Goal: Transaction & Acquisition: Obtain resource

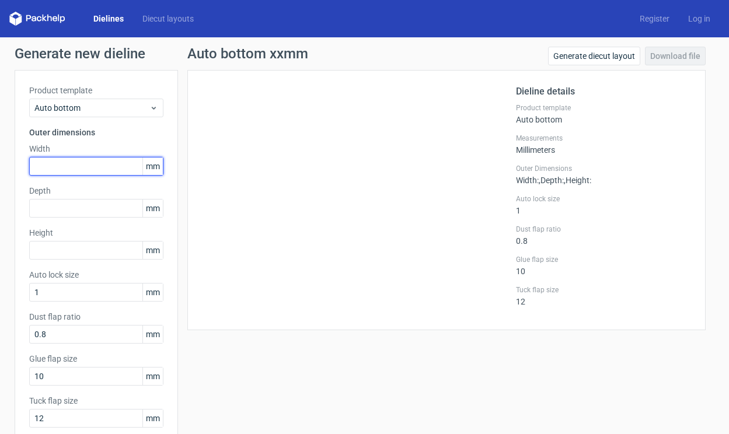
click at [74, 160] on input "text" at bounding box center [96, 166] width 134 height 19
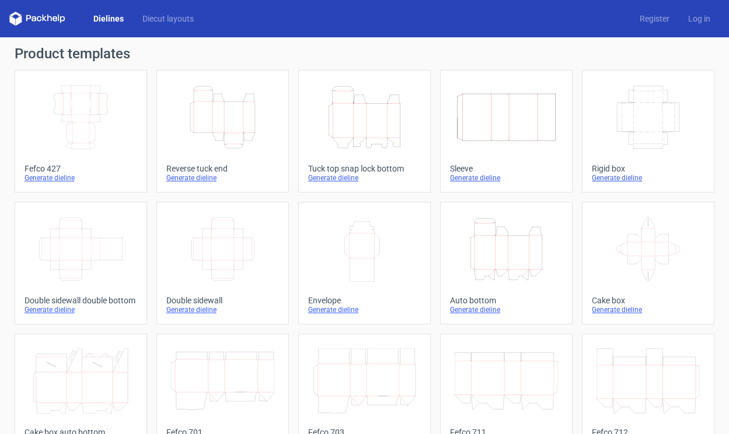
click at [535, 260] on icon "Height Depth Width" at bounding box center [506, 249] width 103 height 65
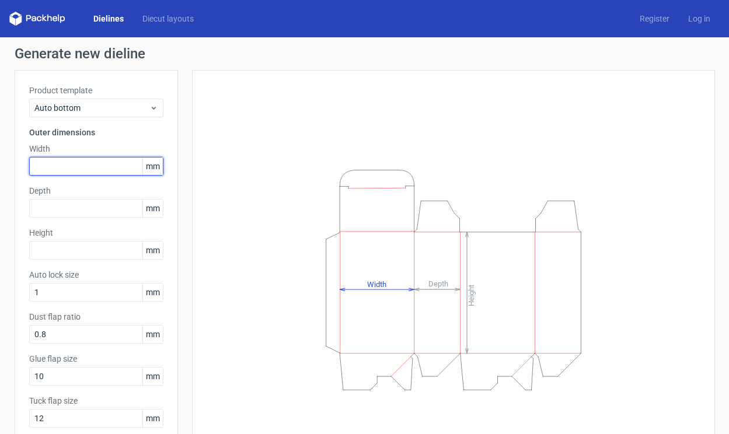
click at [62, 161] on input "text" at bounding box center [96, 166] width 134 height 19
type input "140"
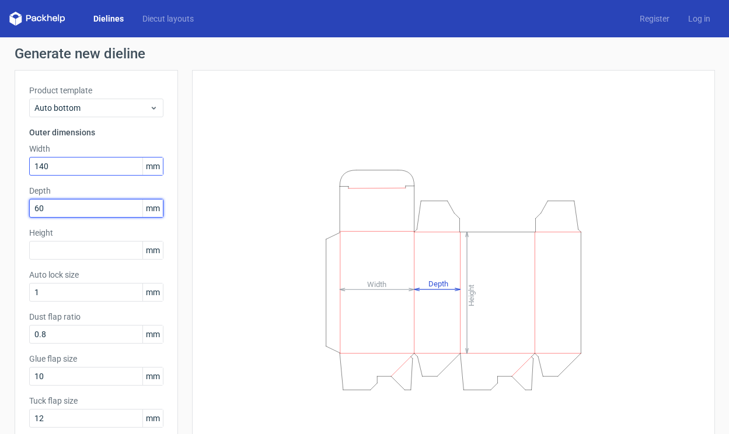
type input "60"
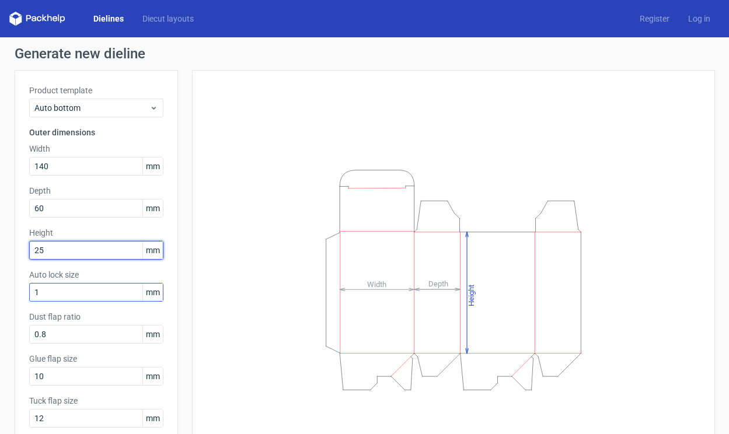
type input "25"
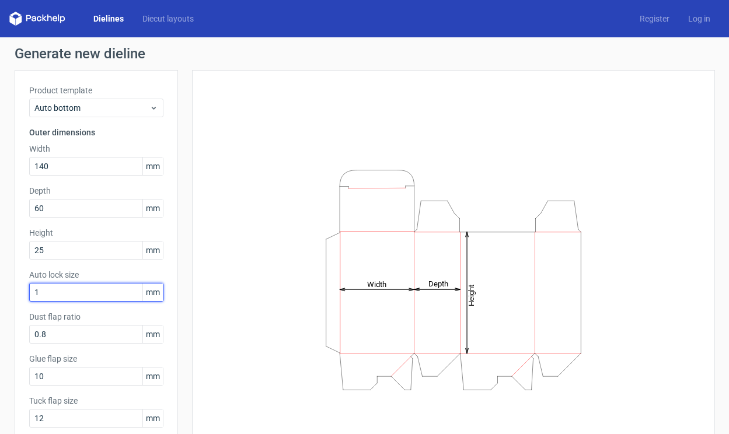
drag, startPoint x: 53, startPoint y: 295, endPoint x: -37, endPoint y: 295, distance: 89.9
click at [0, 295] on html "Dielines Diecut layouts Register Log in Generate new dieline Product template A…" at bounding box center [364, 217] width 729 height 434
type input "150"
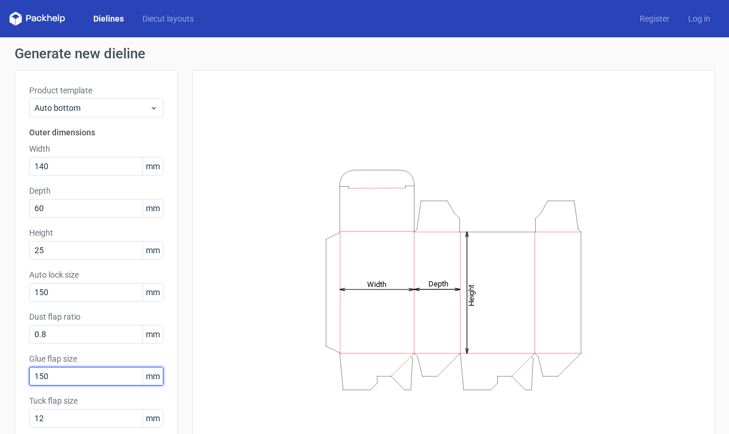
type input "150"
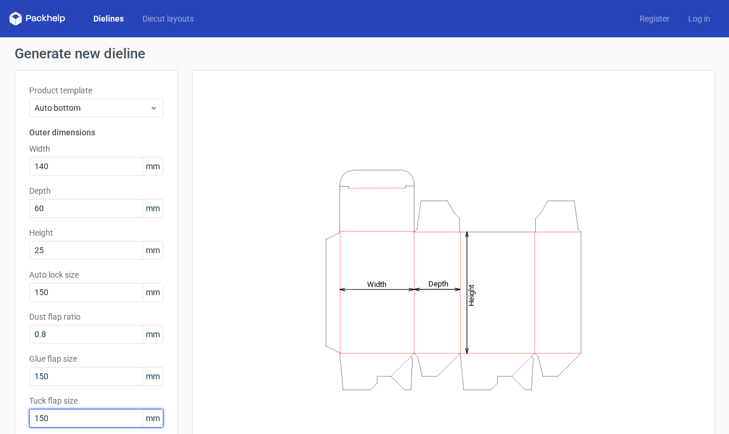
type input "150"
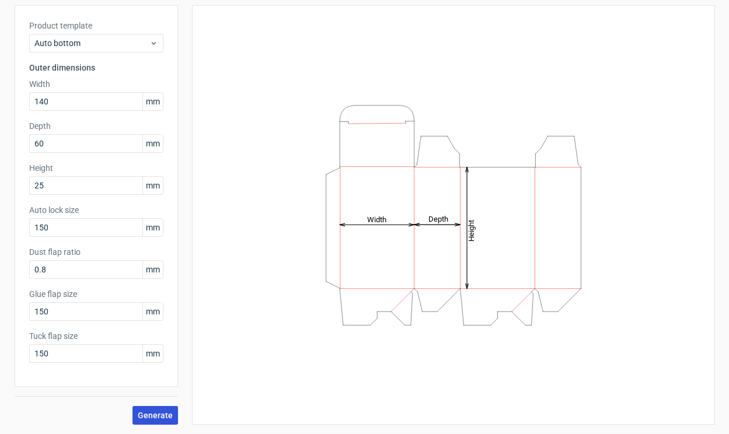
click at [161, 420] on span "Generate" at bounding box center [155, 415] width 35 height 8
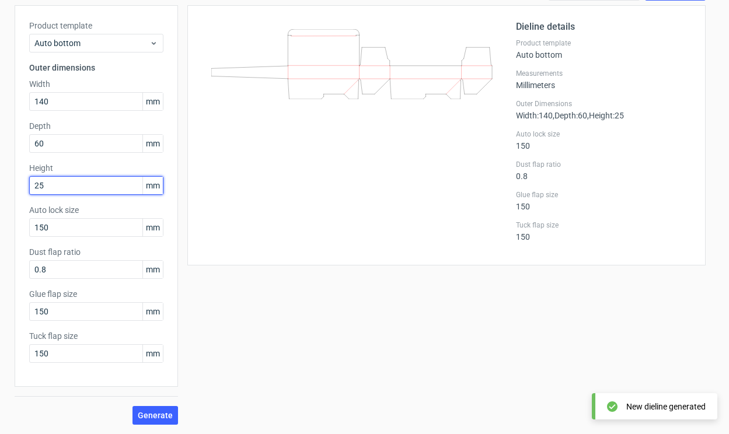
drag, startPoint x: 88, startPoint y: 187, endPoint x: 27, endPoint y: 187, distance: 60.1
click at [27, 187] on div "Product template Auto bottom Outer dimensions Width 140 mm Depth 60 mm Height 2…" at bounding box center [96, 196] width 163 height 382
type input "225"
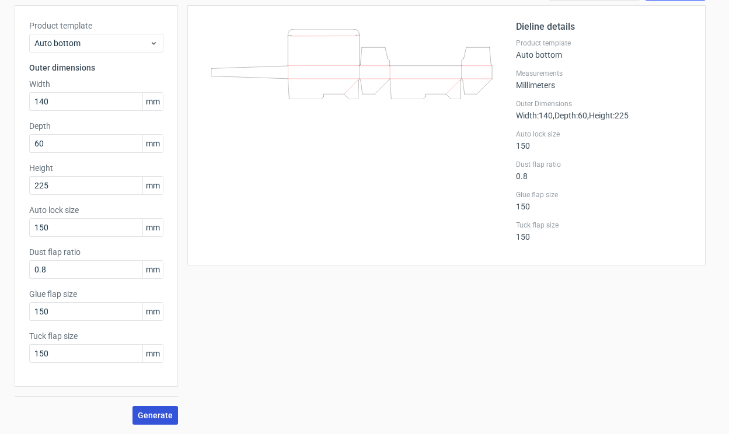
click at [163, 419] on span "Generate" at bounding box center [155, 415] width 35 height 8
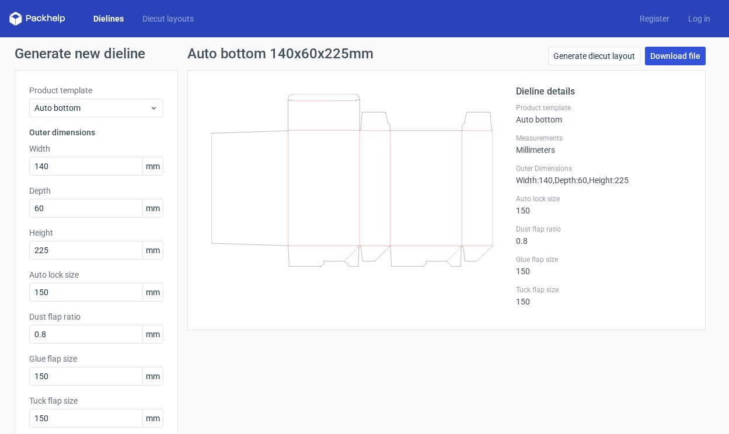
click at [662, 57] on link "Download file" at bounding box center [675, 56] width 61 height 19
